Goal: Check status

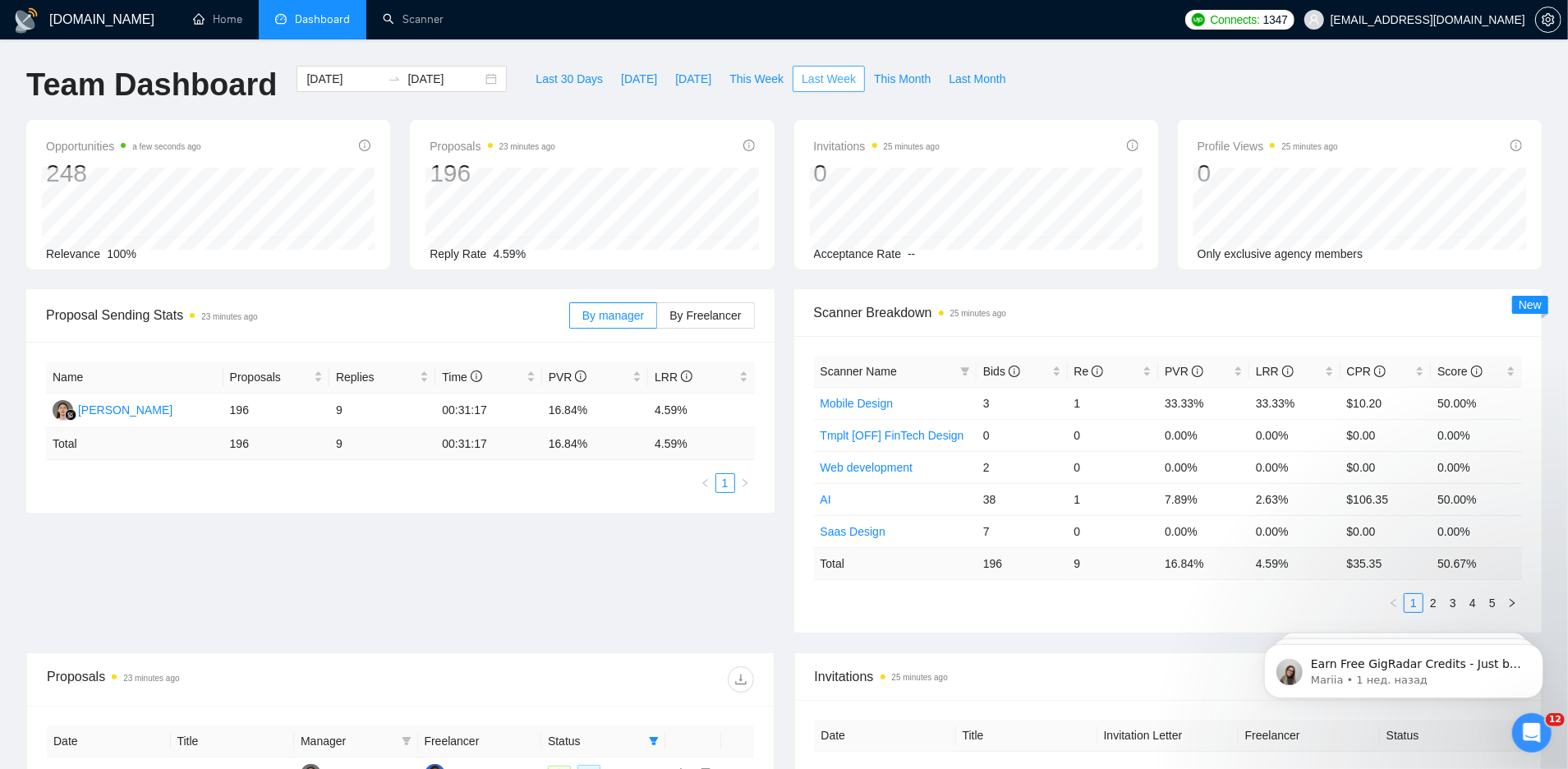
click at [811, 77] on span "Last Week" at bounding box center [828, 78] width 54 height 18
click at [892, 83] on span "This Month" at bounding box center [902, 78] width 56 height 18
type input "[DATE]"
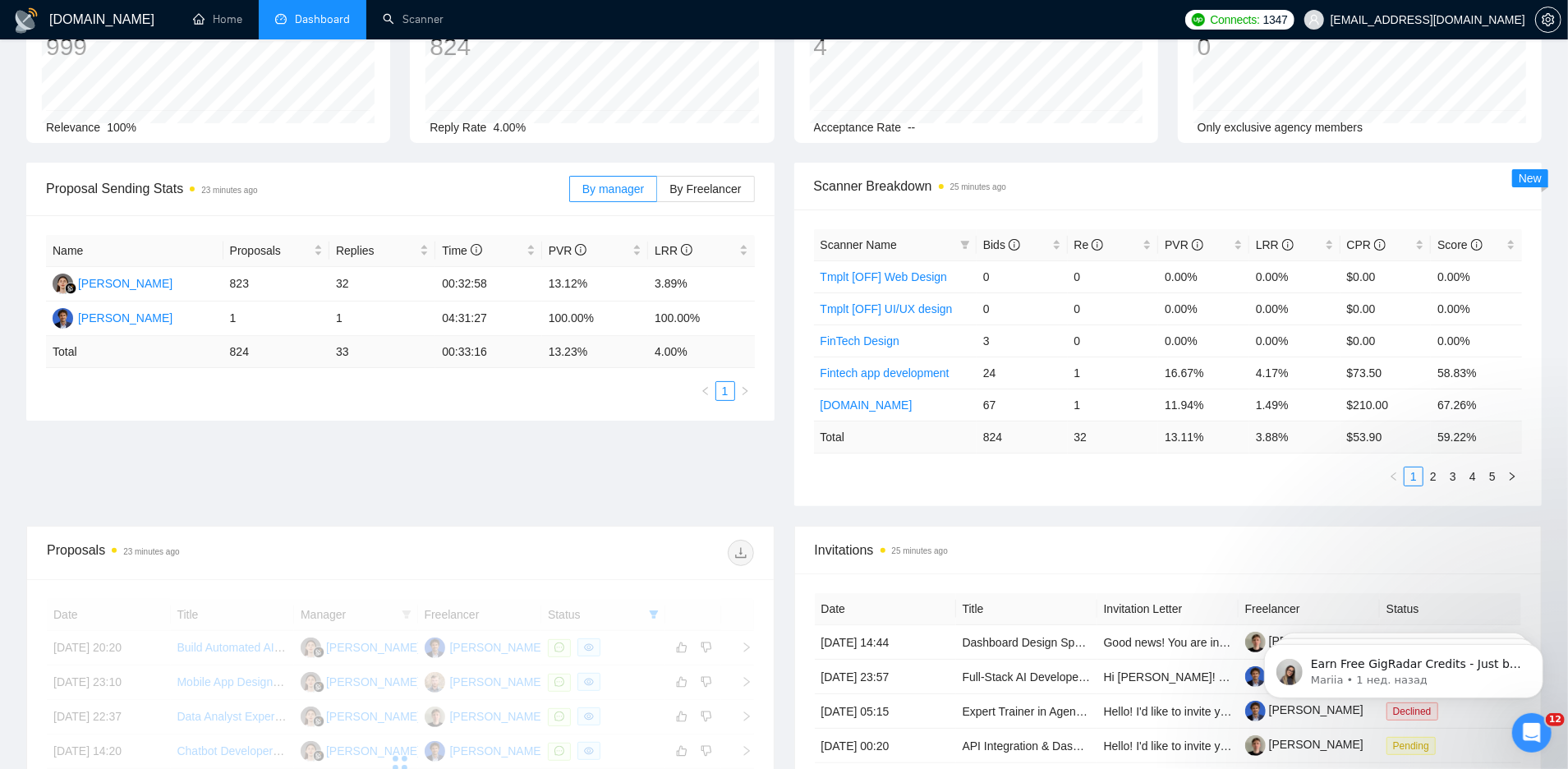
scroll to position [243, 0]
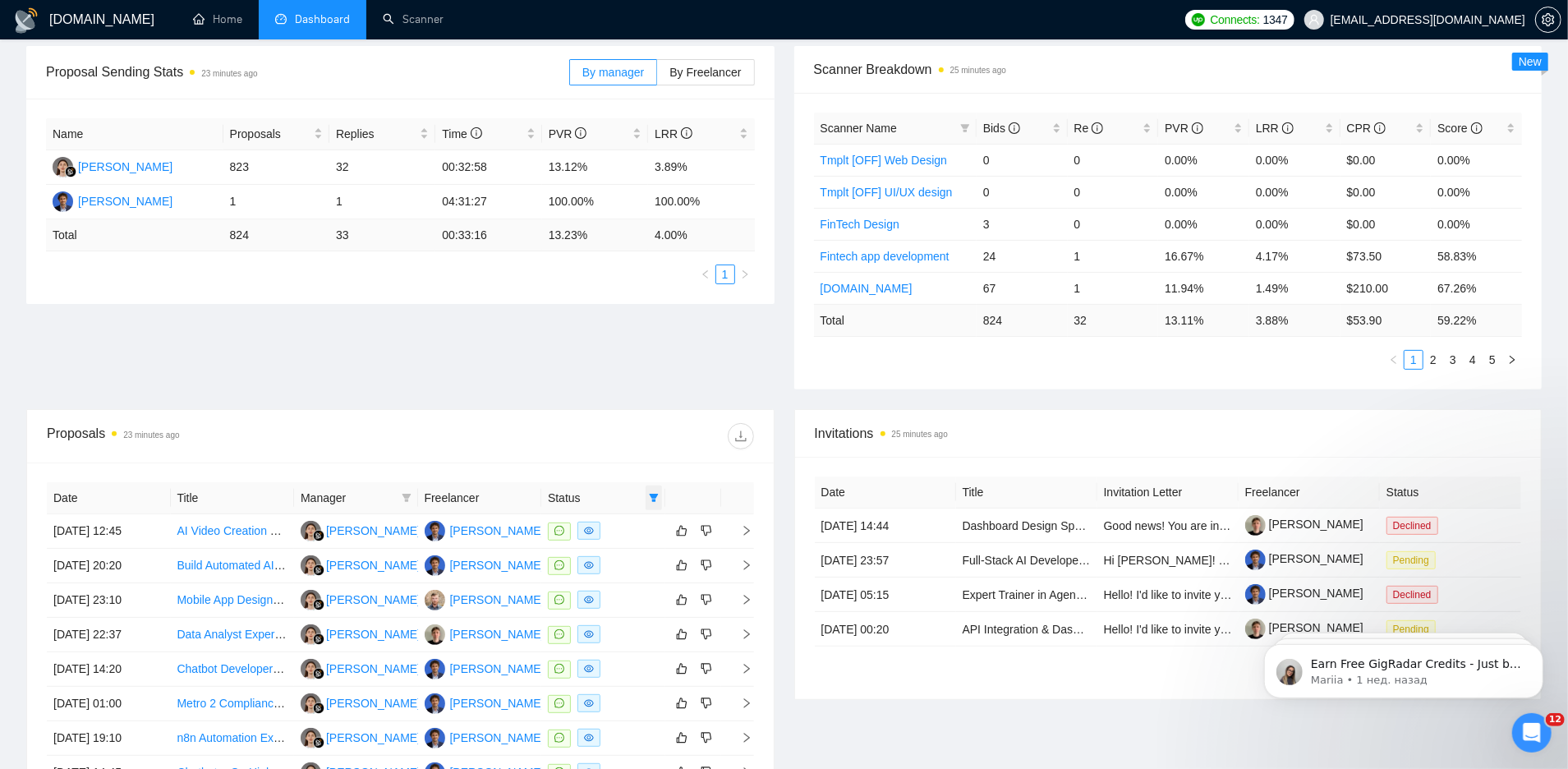
click at [653, 494] on icon "filter" at bounding box center [653, 498] width 9 height 9
click at [654, 494] on icon "filter" at bounding box center [653, 498] width 9 height 9
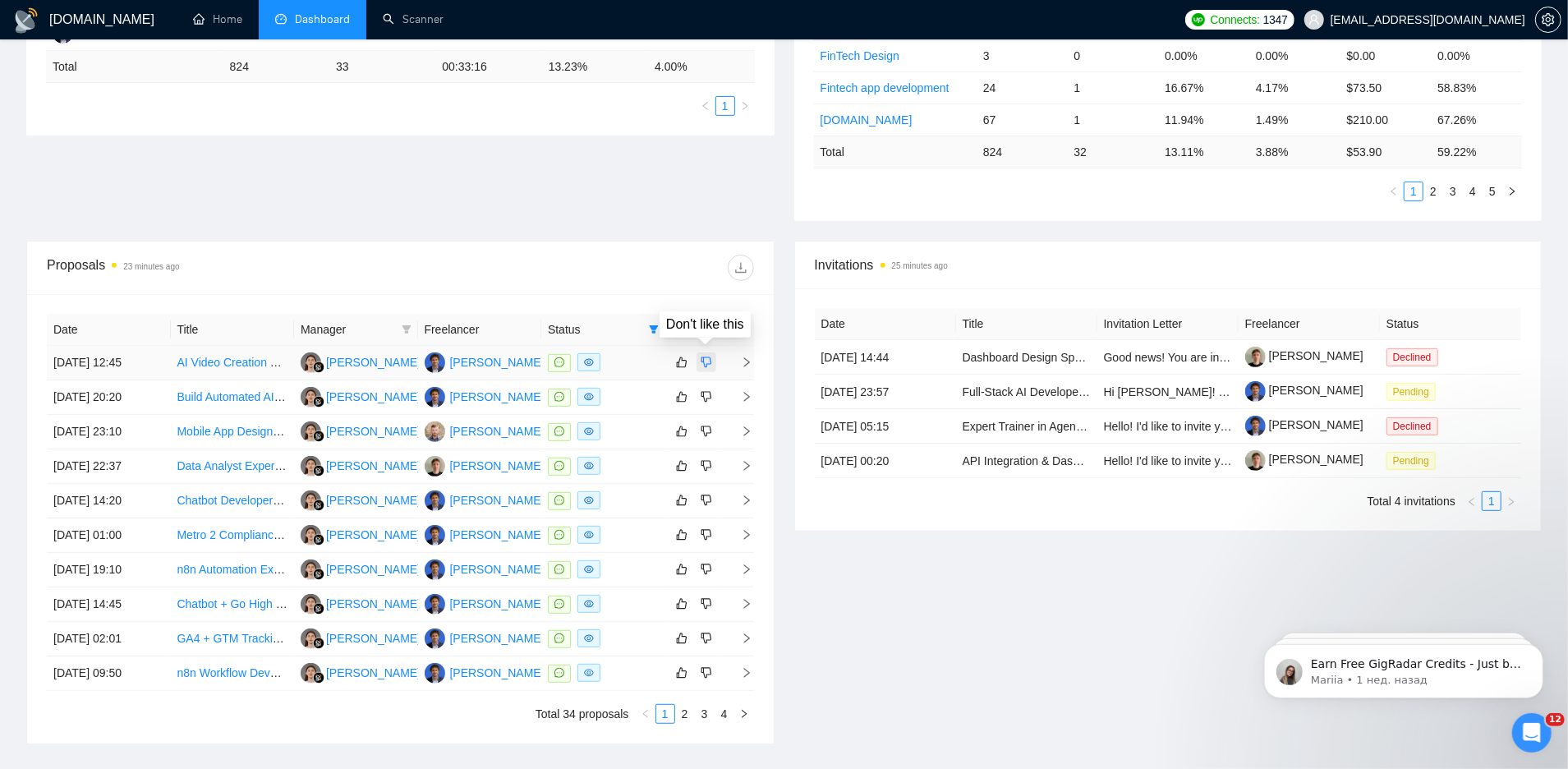
scroll to position [413, 0]
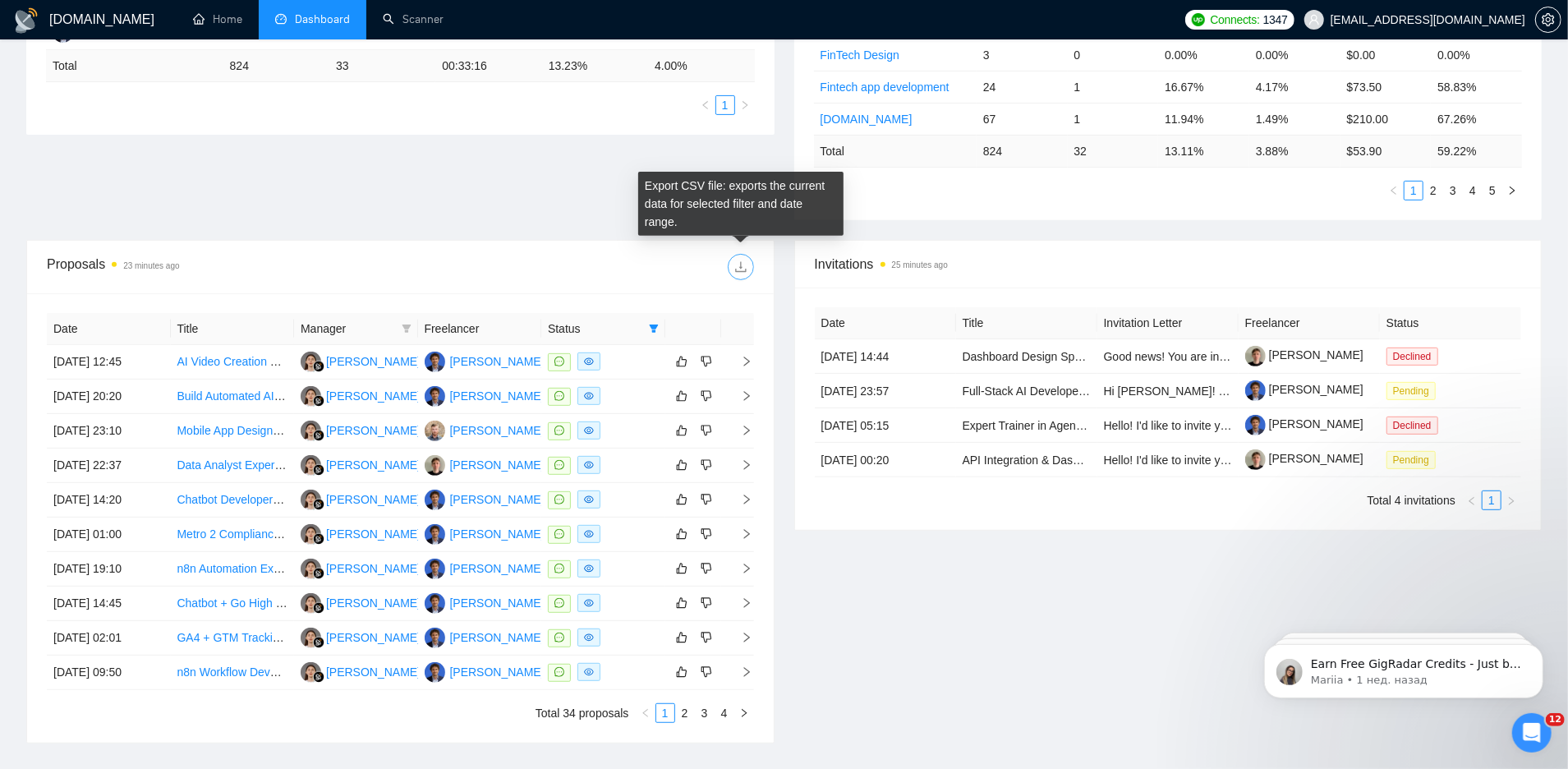
click at [741, 265] on icon "download" at bounding box center [740, 267] width 11 height 11
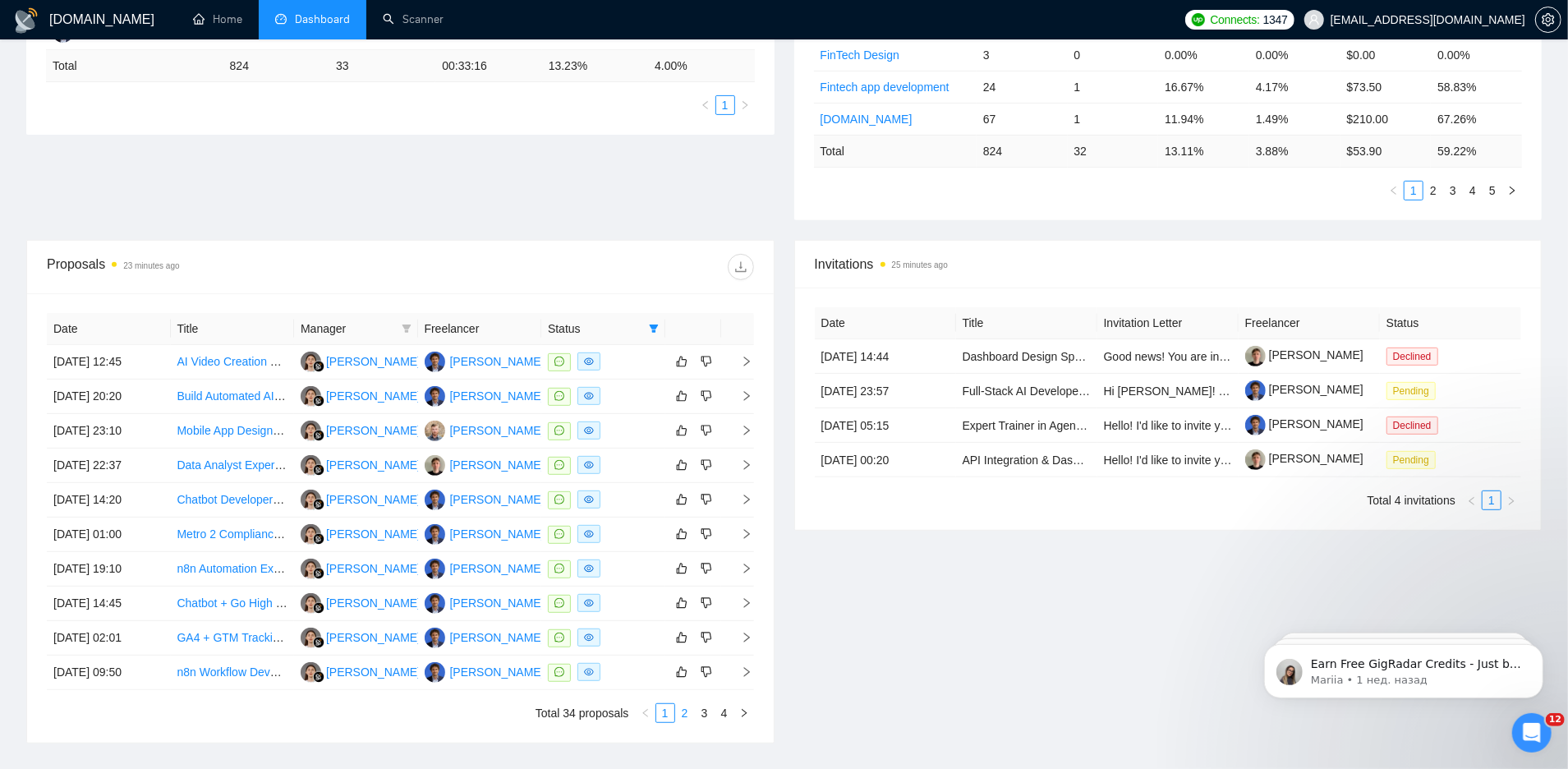
click at [686, 713] on link "2" at bounding box center [684, 713] width 18 height 18
click at [708, 708] on div "Date Title Manager Freelancer Status [DATE] 05:10 UI/UX Modernization of Legacy…" at bounding box center [400, 518] width 707 height 410
click at [708, 708] on link "3" at bounding box center [704, 713] width 18 height 18
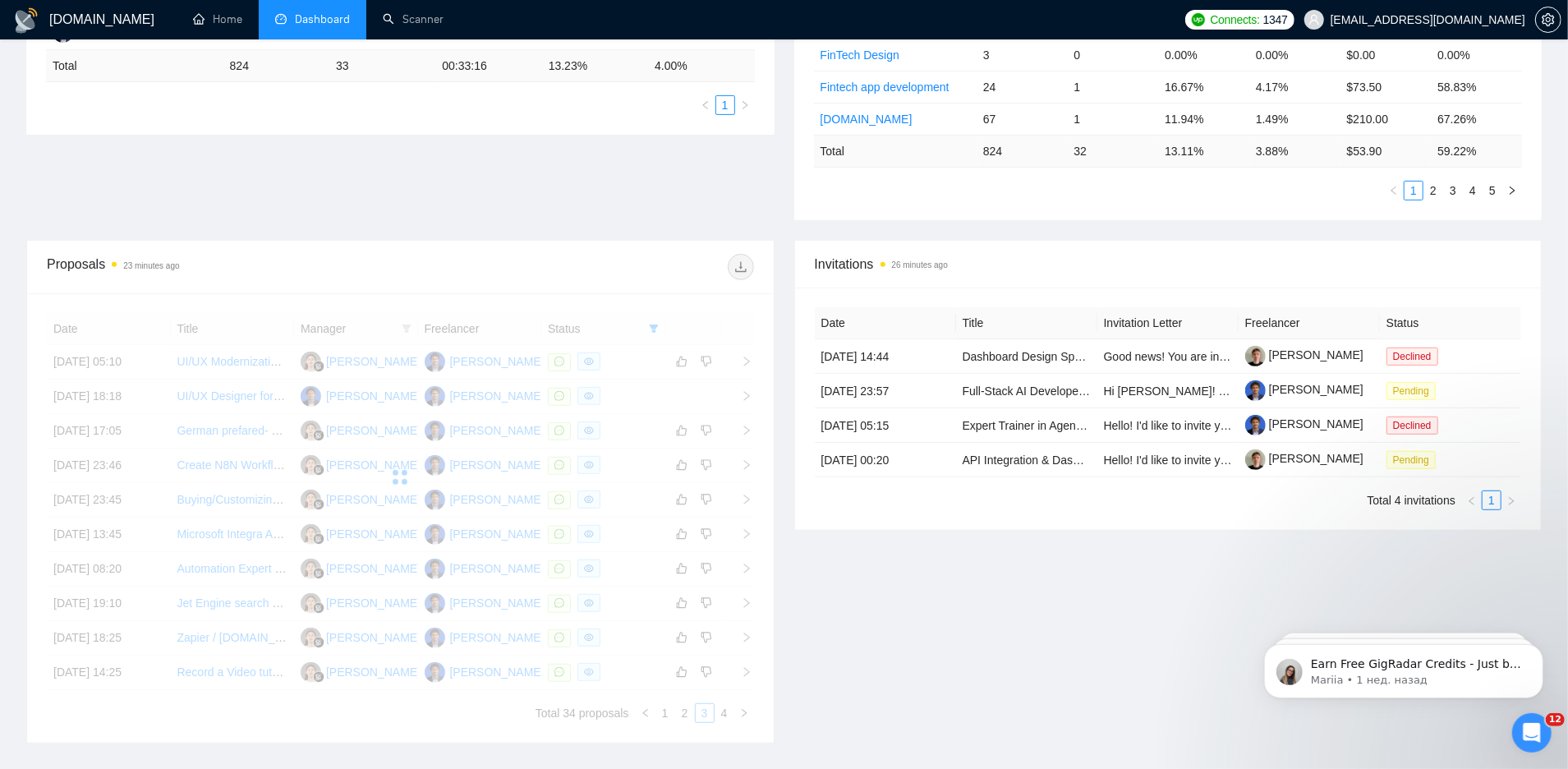
click at [729, 709] on div "Date Title Manager Freelancer Status [DATE] 05:10 UI/UX Modernization of Legacy…" at bounding box center [400, 518] width 707 height 410
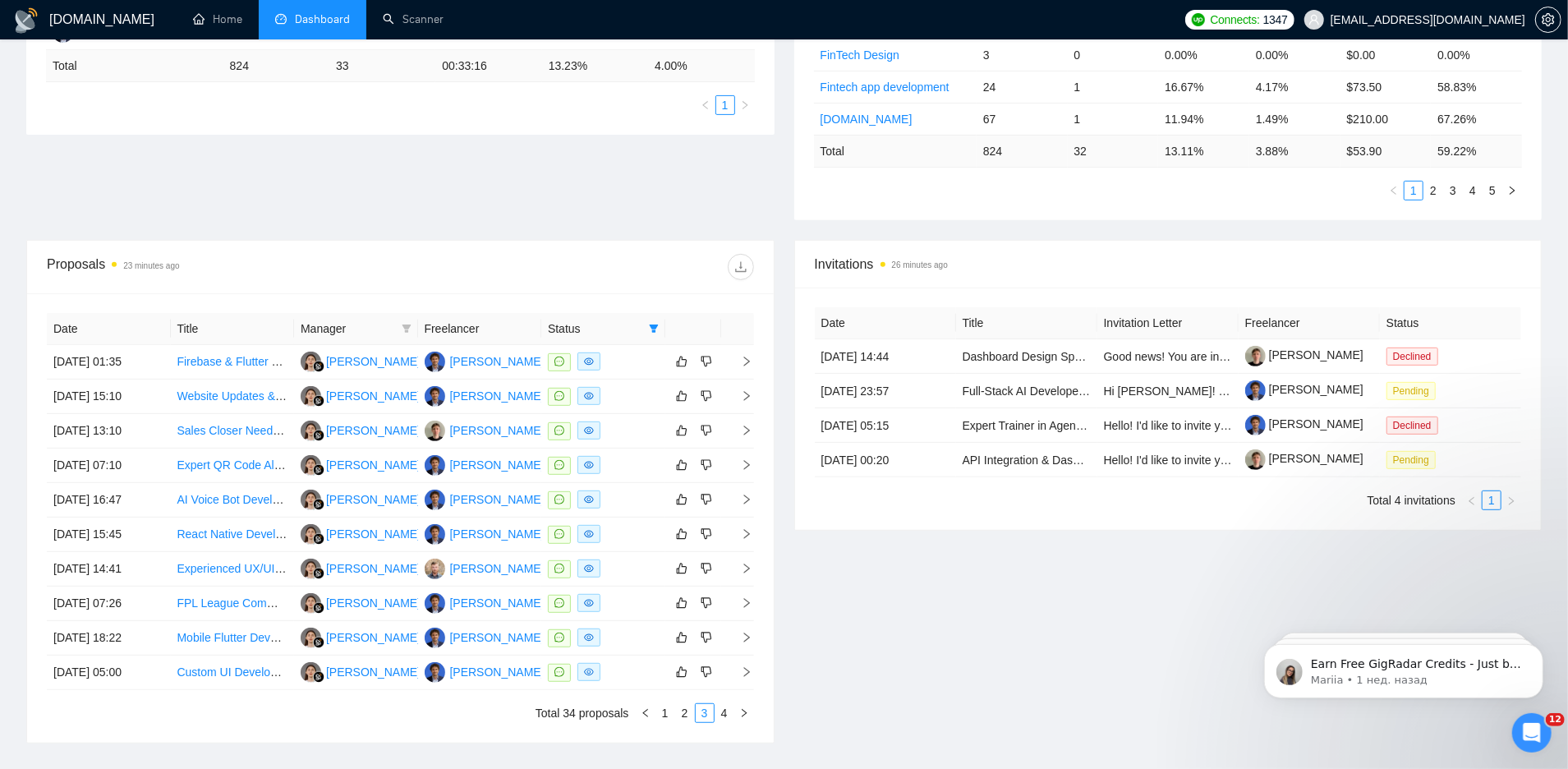
click at [729, 709] on link "4" at bounding box center [724, 713] width 18 height 18
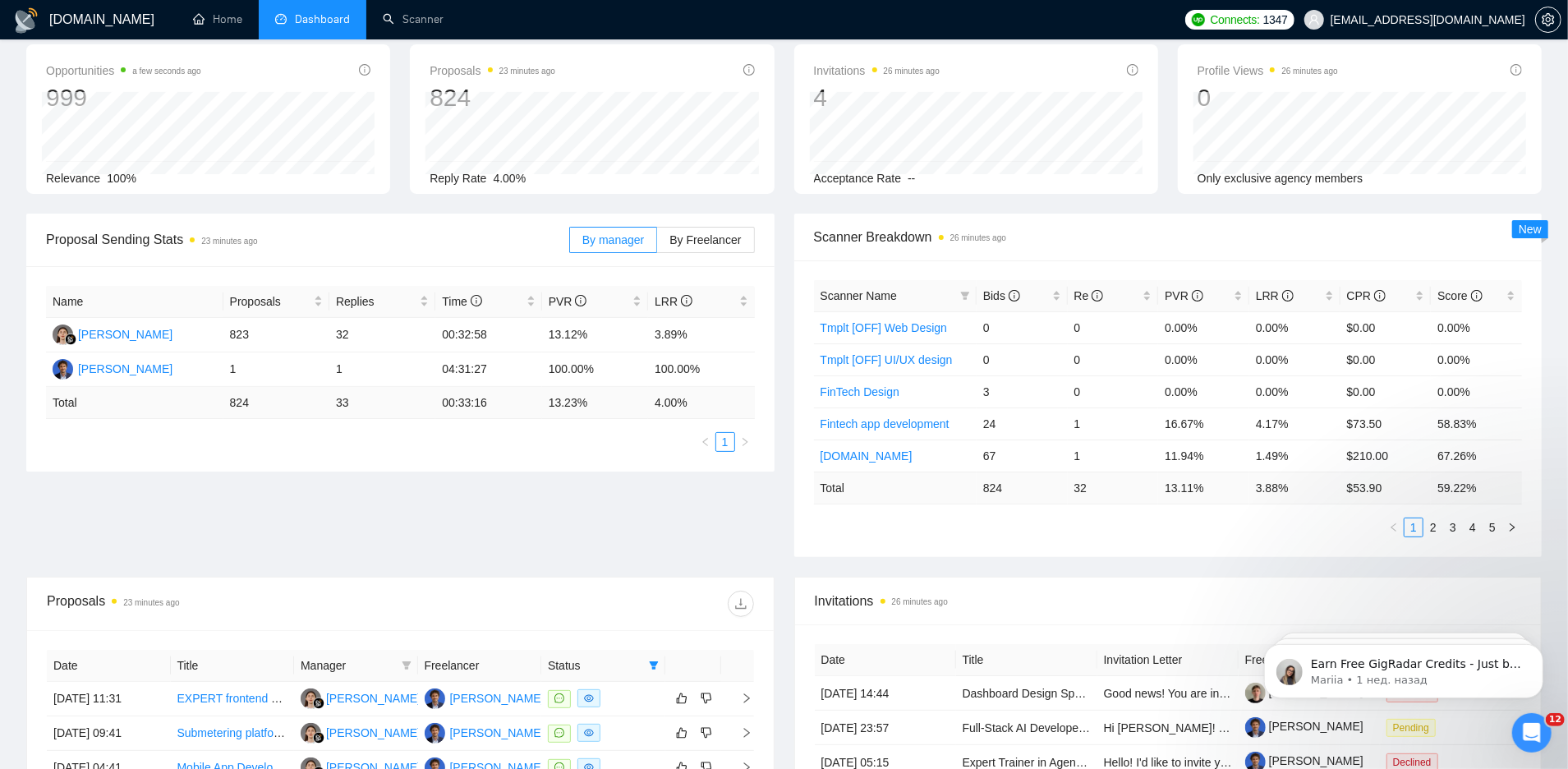
scroll to position [0, 0]
